Goal: Task Accomplishment & Management: Complete application form

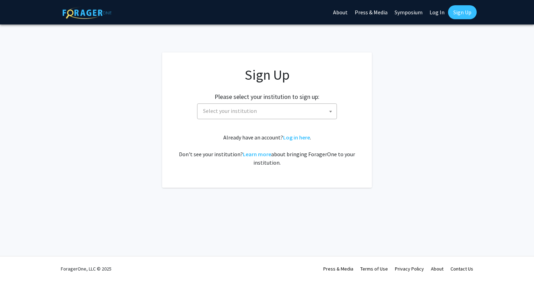
drag, startPoint x: 0, startPoint y: 0, endPoint x: 272, endPoint y: 112, distance: 294.0
click at [272, 112] on span "Select your institution" at bounding box center [268, 111] width 136 height 14
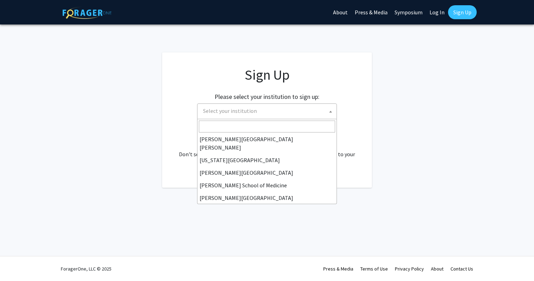
scroll to position [140, 0]
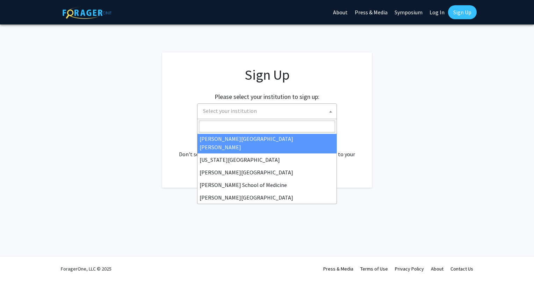
select select "1"
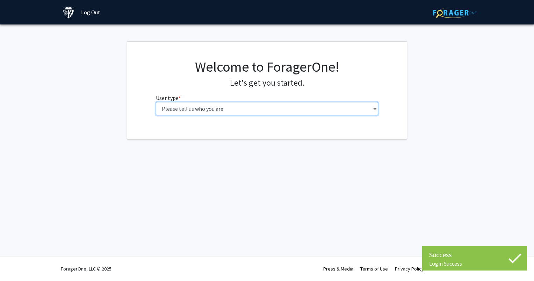
click at [231, 107] on select "Please tell us who you are Undergraduate Student Master's Student Doctoral Cand…" at bounding box center [267, 108] width 223 height 13
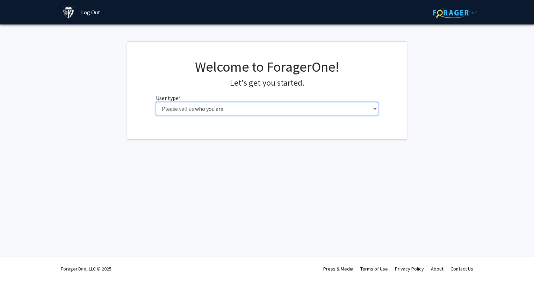
select select "2: masters"
click at [156, 102] on select "Please tell us who you are Undergraduate Student Master's Student Doctoral Cand…" at bounding box center [267, 108] width 223 height 13
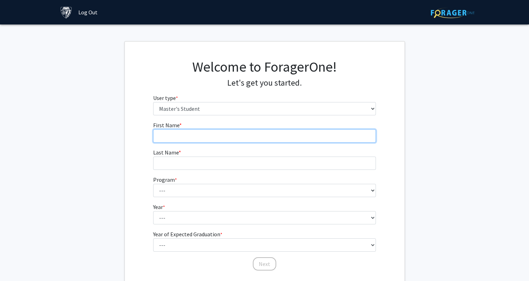
click at [176, 135] on input "First Name * required" at bounding box center [264, 135] width 223 height 13
type input "Boyu"
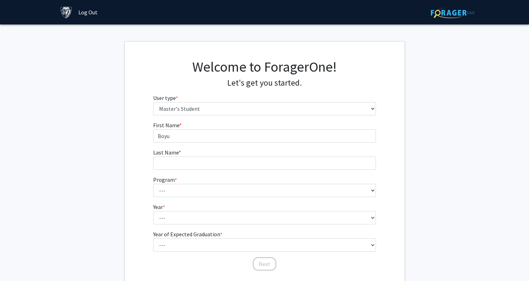
type input "Wu"
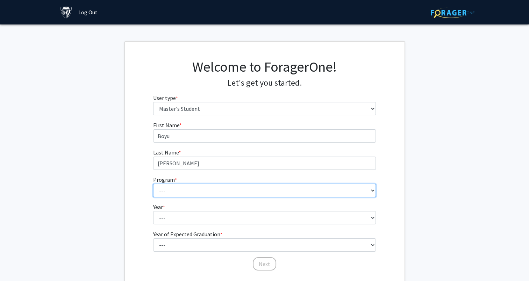
click at [181, 188] on select "--- Anatomy Education Applied and Computational Mathematics Applied Biomedical …" at bounding box center [264, 190] width 223 height 13
select select "147: 146"
click at [153, 184] on select "--- Anatomy Education Applied and Computational Mathematics Applied Biomedical …" at bounding box center [264, 190] width 223 height 13
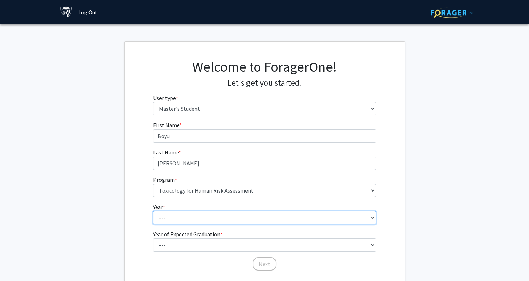
click at [186, 214] on select "--- First Year Second Year" at bounding box center [264, 217] width 223 height 13
select select "1: first_year"
click at [153, 211] on select "--- First Year Second Year" at bounding box center [264, 217] width 223 height 13
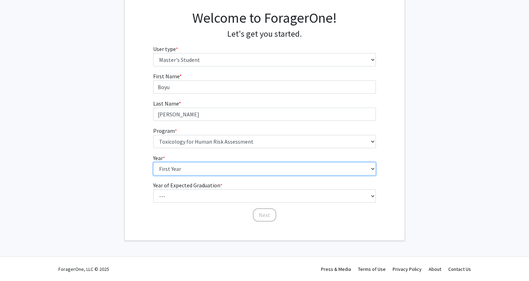
scroll to position [49, 0]
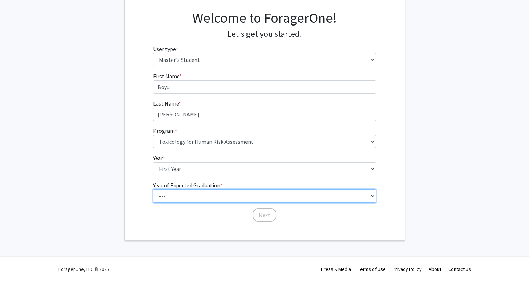
click at [183, 195] on select "--- 2025 2026 2027 2028 2029 2030 2031 2032 2033 2034" at bounding box center [264, 195] width 223 height 13
select select "4: 2028"
click at [153, 189] on select "--- 2025 2026 2027 2028 2029 2030 2031 2032 2033 2034" at bounding box center [264, 195] width 223 height 13
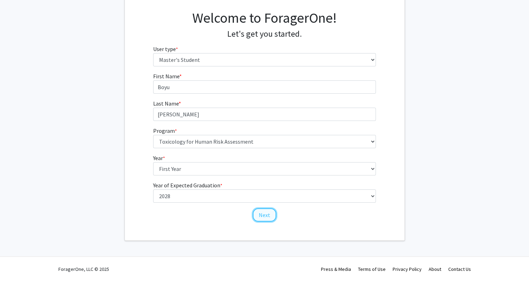
click at [266, 215] on button "Next" at bounding box center [264, 214] width 23 height 13
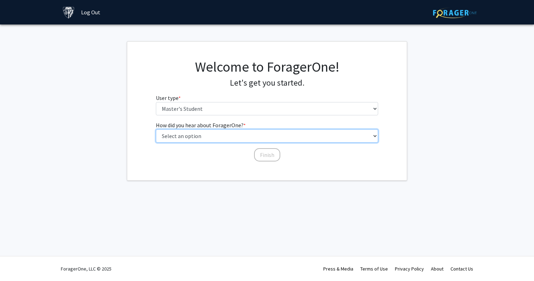
click at [217, 136] on select "Select an option Peer/student recommendation Faculty/staff recommendation Unive…" at bounding box center [267, 135] width 223 height 13
select select "3: university_website"
click at [156, 129] on select "Select an option Peer/student recommendation Faculty/staff recommendation Unive…" at bounding box center [267, 135] width 223 height 13
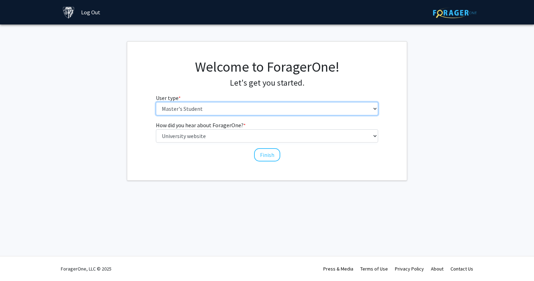
click at [222, 102] on select "Please tell us who you are Undergraduate Student Master's Student Doctoral Cand…" at bounding box center [267, 108] width 223 height 13
click at [156, 102] on select "Please tell us who you are Undergraduate Student Master's Student Doctoral Cand…" at bounding box center [267, 108] width 223 height 13
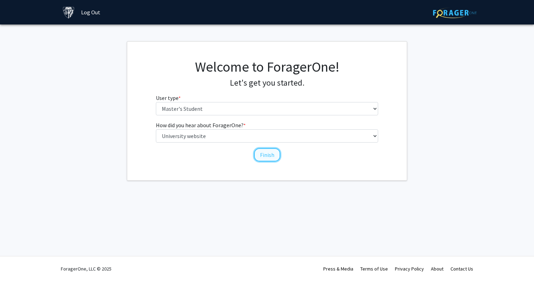
click at [261, 155] on button "Finish" at bounding box center [267, 154] width 26 height 13
